Goal: Task Accomplishment & Management: Manage account settings

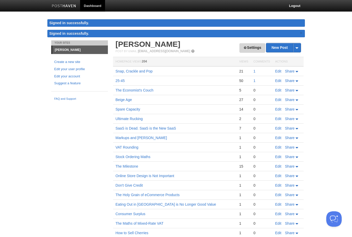
click at [249, 48] on link "Settings" at bounding box center [251, 48] width 25 height 10
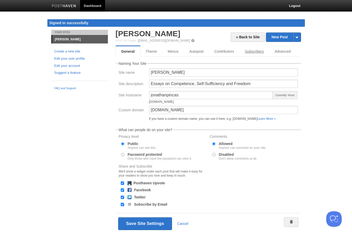
click at [250, 50] on link "Subscribers" at bounding box center [254, 51] width 30 height 10
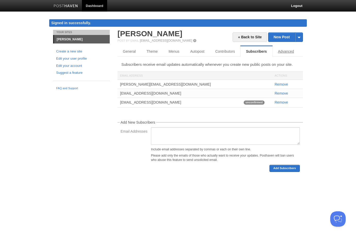
click at [288, 51] on link "Advanced" at bounding box center [285, 51] width 27 height 10
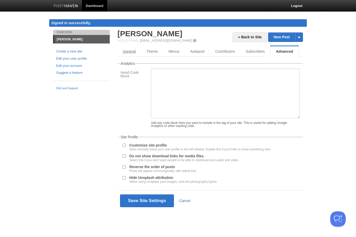
click at [122, 50] on link "General" at bounding box center [129, 51] width 24 height 10
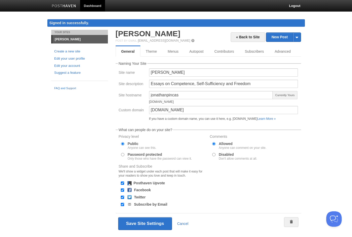
click at [95, 5] on link "Dashboard" at bounding box center [92, 6] width 25 height 12
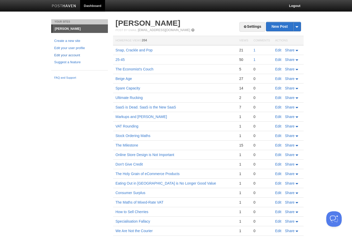
click at [67, 55] on link "Edit your account" at bounding box center [79, 55] width 50 height 5
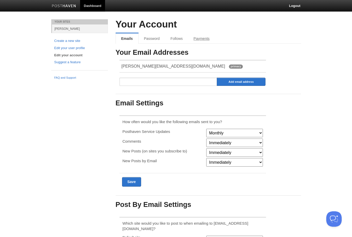
click at [197, 37] on link "Payments" at bounding box center [201, 38] width 27 height 10
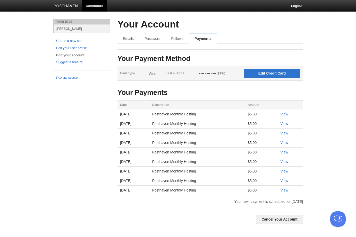
click at [287, 152] on link "View" at bounding box center [284, 152] width 8 height 4
click at [288, 143] on link "View" at bounding box center [284, 143] width 8 height 4
click at [287, 132] on link "View" at bounding box center [284, 133] width 8 height 4
click at [284, 123] on link "View" at bounding box center [284, 124] width 8 height 4
click at [306, 27] on div "Your Account Emails Password Follows Payments Your Payment Method Card Type Vis…" at bounding box center [210, 126] width 193 height 215
